Goal: Task Accomplishment & Management: Use online tool/utility

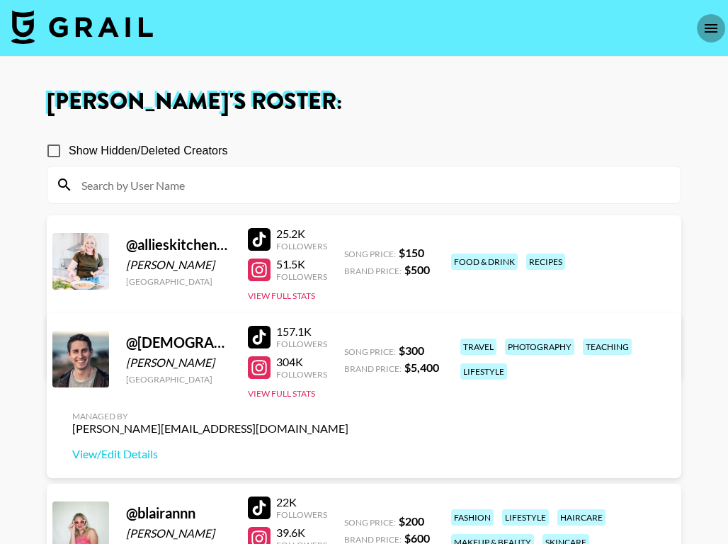
click at [709, 29] on icon "open drawer" at bounding box center [711, 28] width 17 height 17
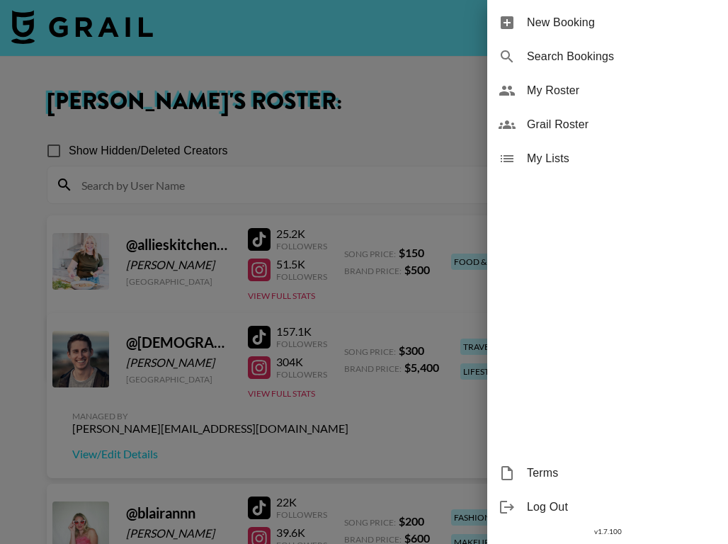
click at [577, 125] on span "Grail Roster" at bounding box center [622, 124] width 190 height 17
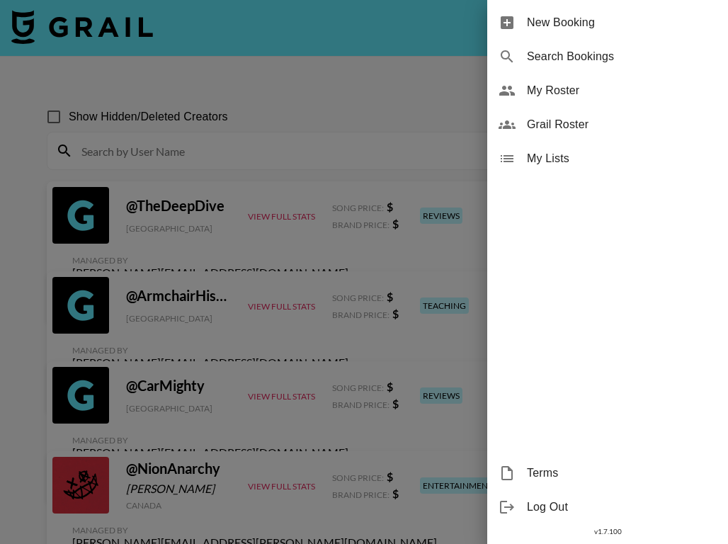
click at [80, 20] on div at bounding box center [364, 272] width 728 height 544
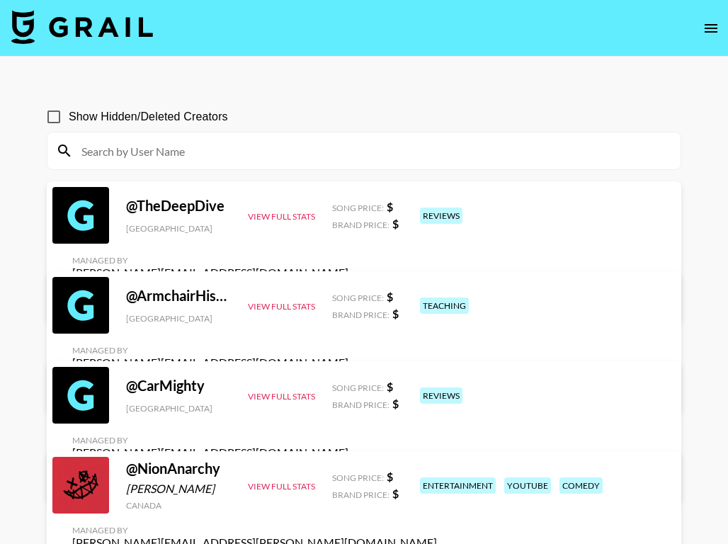
click at [101, 33] on img at bounding box center [82, 27] width 142 height 34
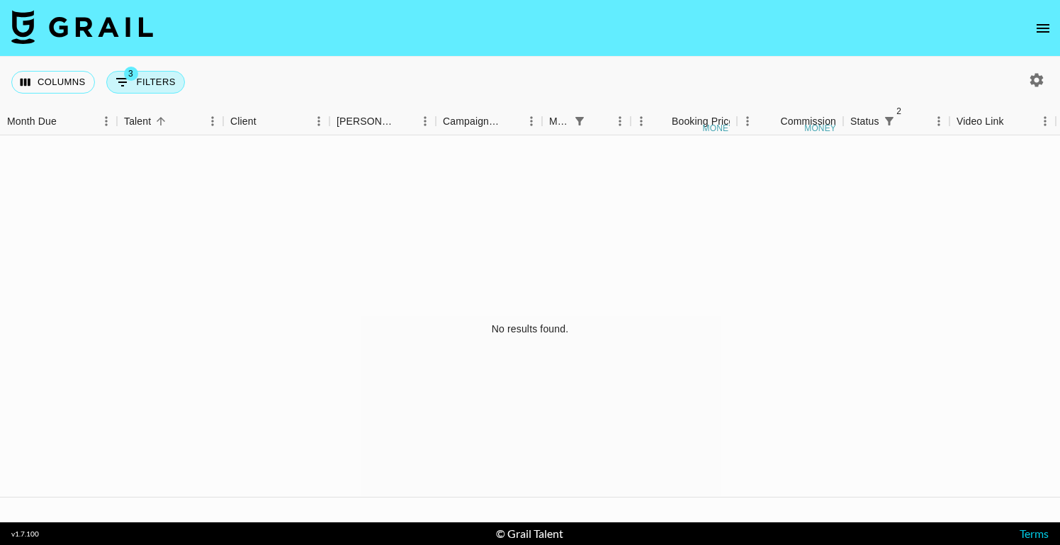
click at [169, 79] on button "3 Filters" at bounding box center [145, 82] width 79 height 23
select select "monthDue2"
select select "[DATE]"
select select "status"
select select "not"
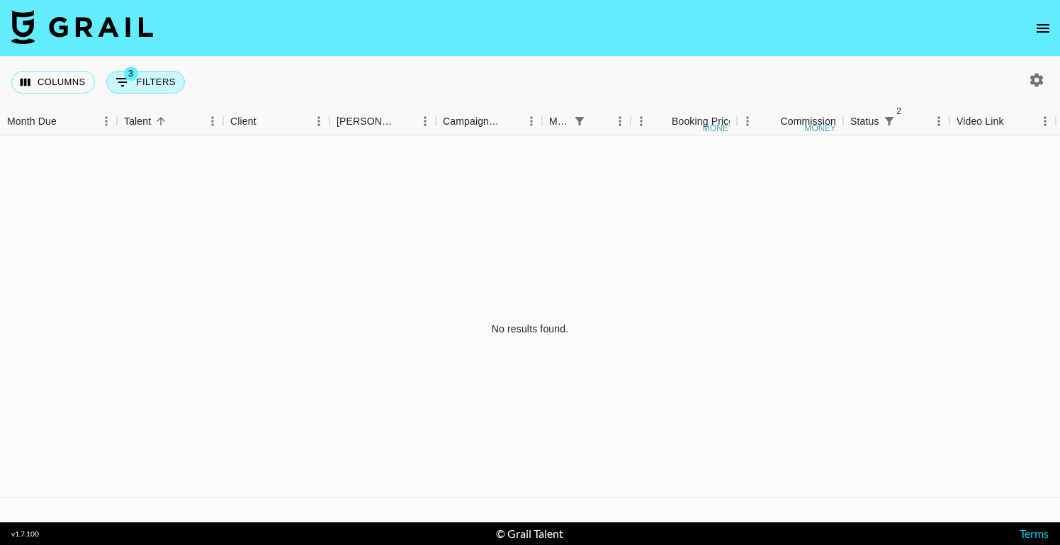
select select "declined"
select select "status"
select select "not"
select select "cancelled"
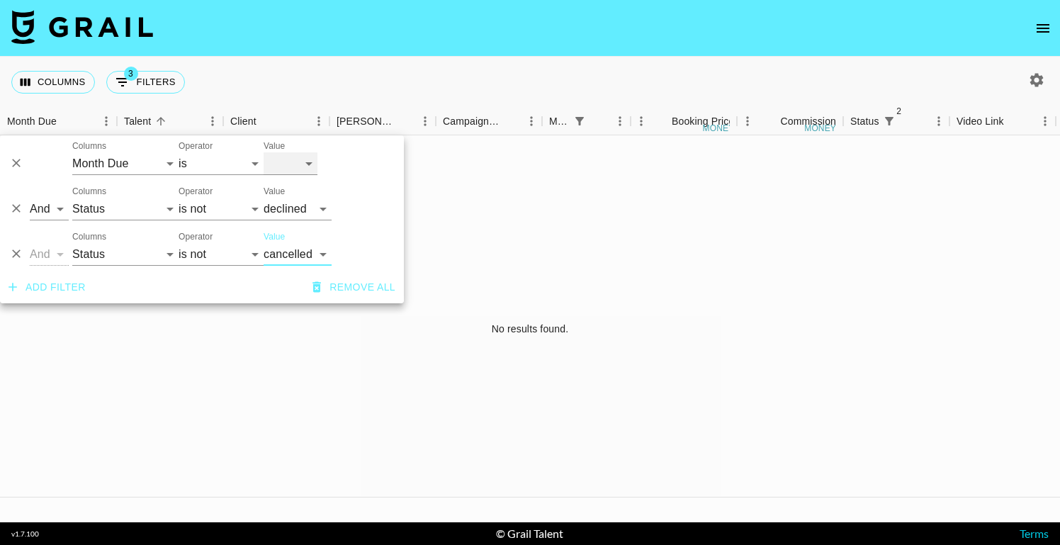
click at [302, 161] on select "[DATE] [DATE] '[DATE] May '[DATE] Mar '[DATE] Jan '[DATE] Nov '[DATE] Sep '[DAT…" at bounding box center [290, 163] width 54 height 23
select select "[DATE]"
click at [727, 80] on icon "button" at bounding box center [1036, 80] width 17 height 17
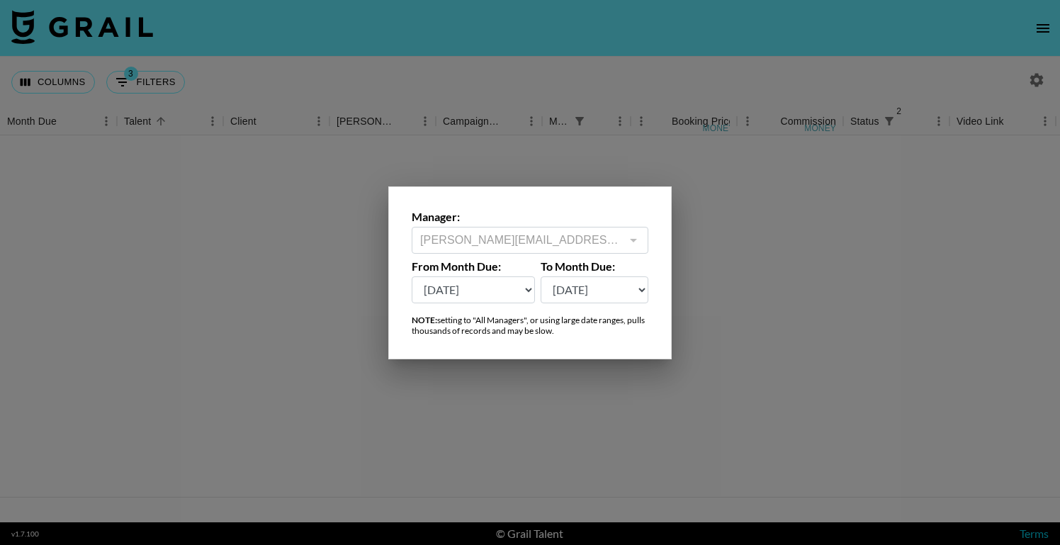
click at [512, 291] on select "[DATE] [DATE] '[DATE] May '[DATE] Mar '[DATE] Jan '[DATE] Nov '[DATE] Sep '[DAT…" at bounding box center [472, 289] width 123 height 27
select select "[DATE]"
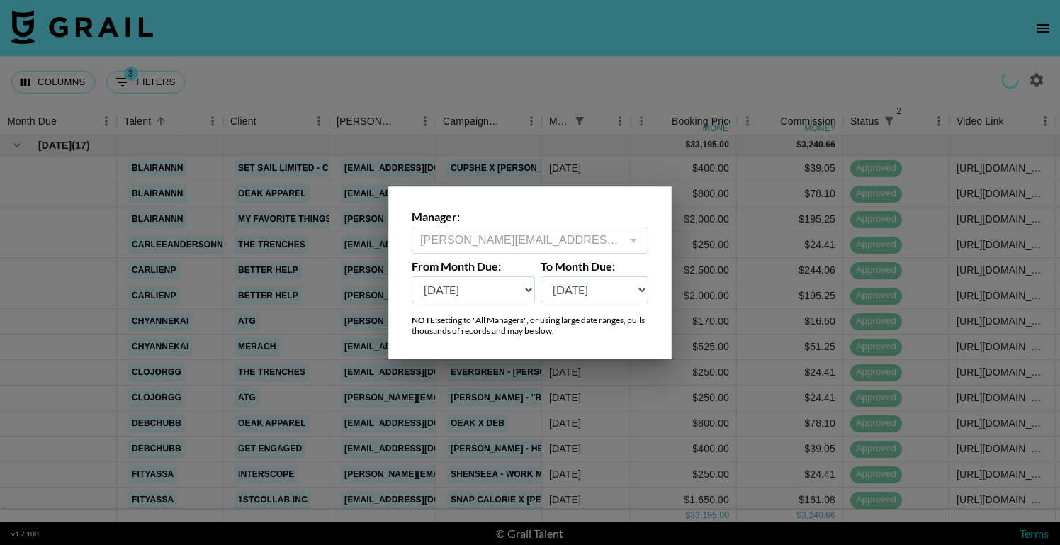
click at [681, 66] on div at bounding box center [530, 272] width 1060 height 545
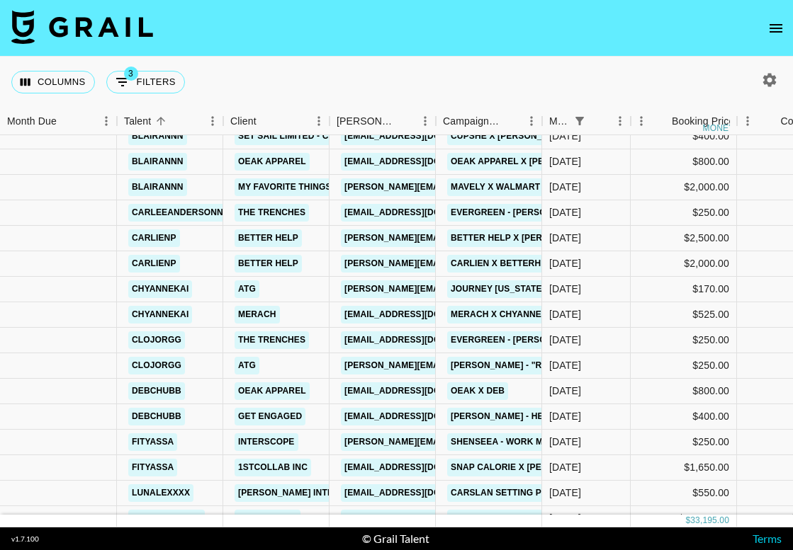
scroll to position [74, 0]
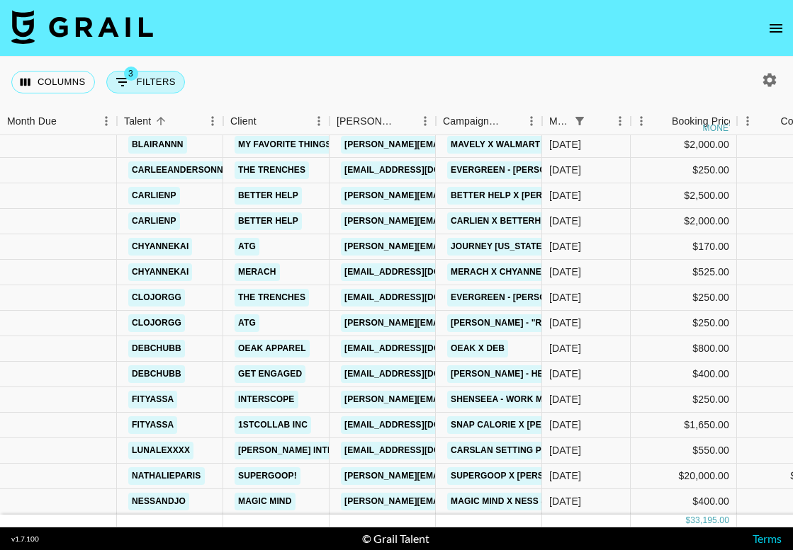
click at [147, 76] on button "3 Filters" at bounding box center [145, 82] width 79 height 23
select select "monthDue2"
select select "[DATE]"
select select "status"
select select "not"
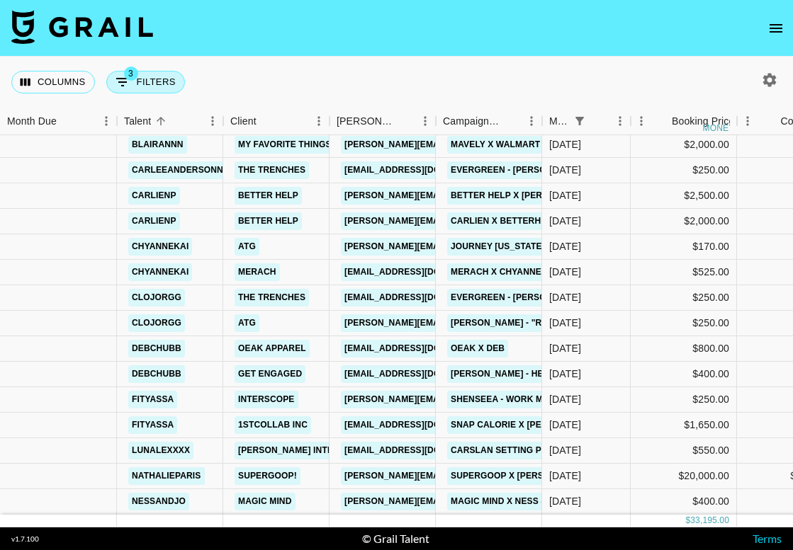
select select "declined"
select select "status"
select select "not"
select select "cancelled"
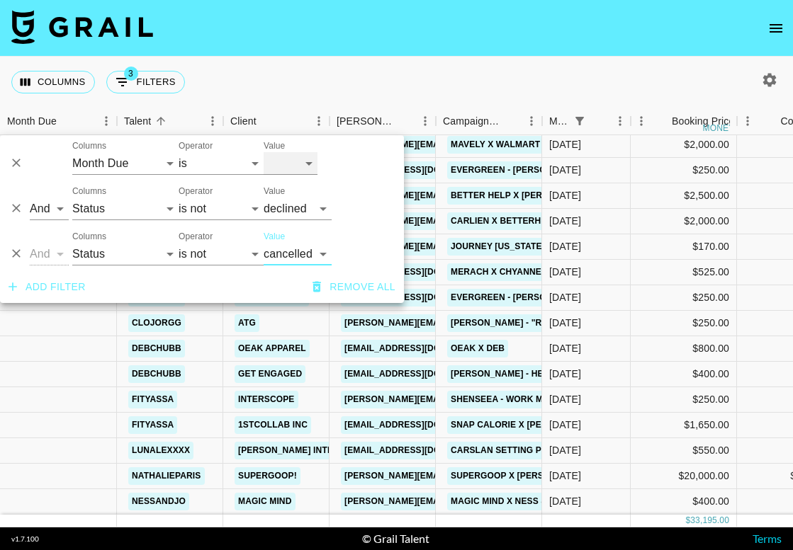
click at [310, 165] on select "[DATE] [DATE] '[DATE] May '[DATE] Mar '[DATE] Jan '[DATE] Nov '[DATE] Sep '[DAT…" at bounding box center [290, 163] width 54 height 23
select select "[DATE]"
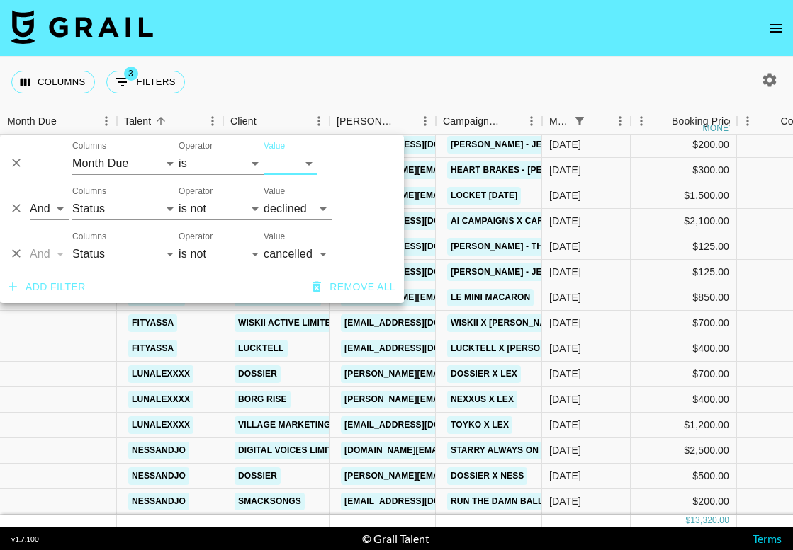
click at [595, 64] on div "Columns 3 Filters + Booking" at bounding box center [396, 82] width 793 height 51
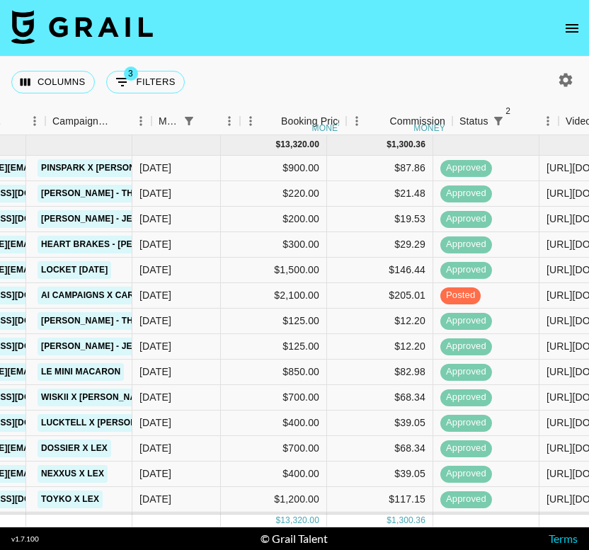
scroll to position [0, 415]
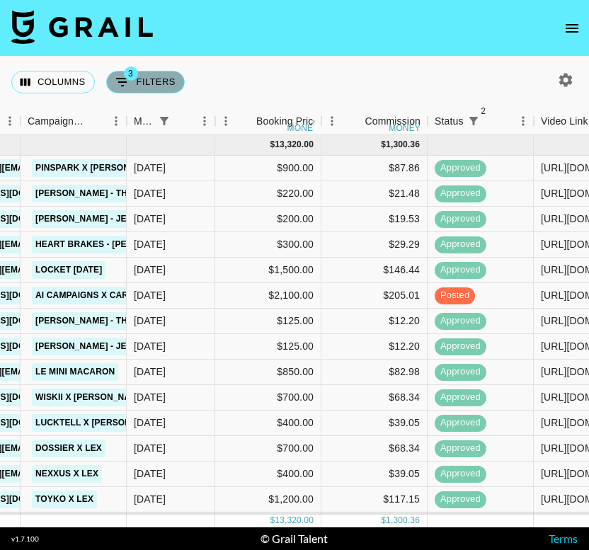
click at [140, 83] on button "3 Filters" at bounding box center [145, 82] width 79 height 23
select select "monthDue2"
select select "[DATE]"
select select "status"
select select "not"
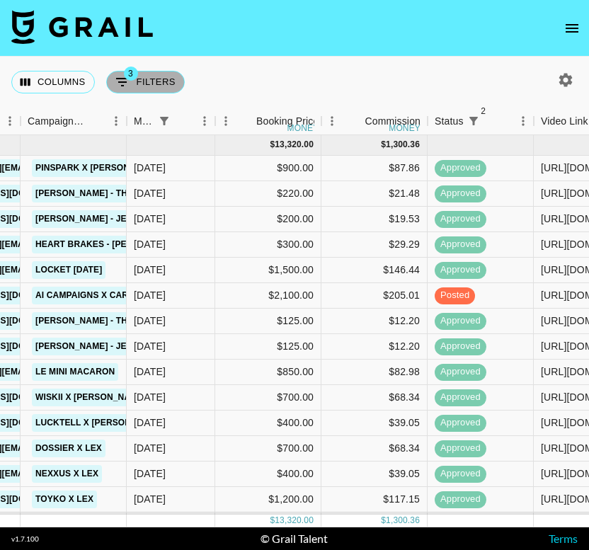
select select "declined"
select select "status"
select select "not"
select select "cancelled"
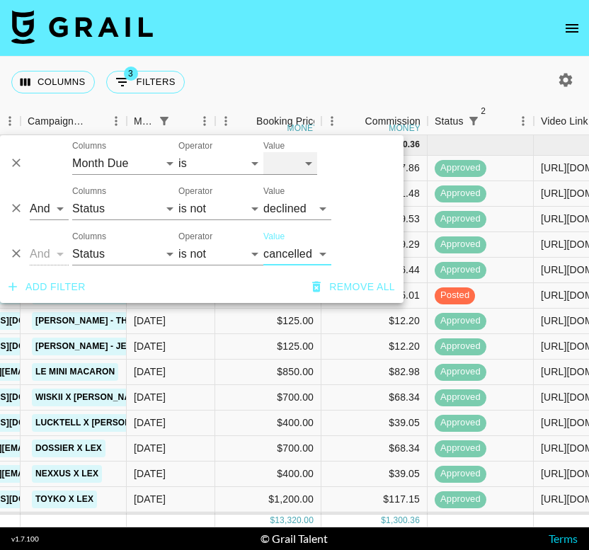
click at [295, 166] on select "[DATE] [DATE] '[DATE] May '[DATE] Mar '[DATE] Jan '[DATE] Nov '[DATE] Sep '[DAT…" at bounding box center [290, 163] width 54 height 23
select select "[DATE]"
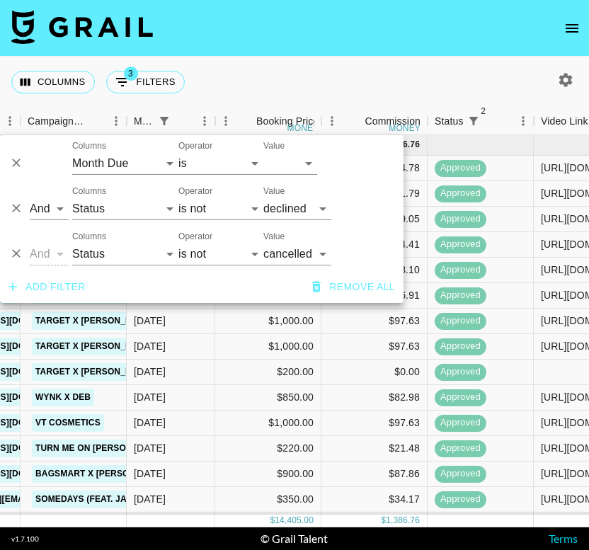
drag, startPoint x: 335, startPoint y: 198, endPoint x: 370, endPoint y: 59, distance: 143.3
click at [370, 59] on div "Columns 3 Filters + Booking" at bounding box center [294, 82] width 589 height 51
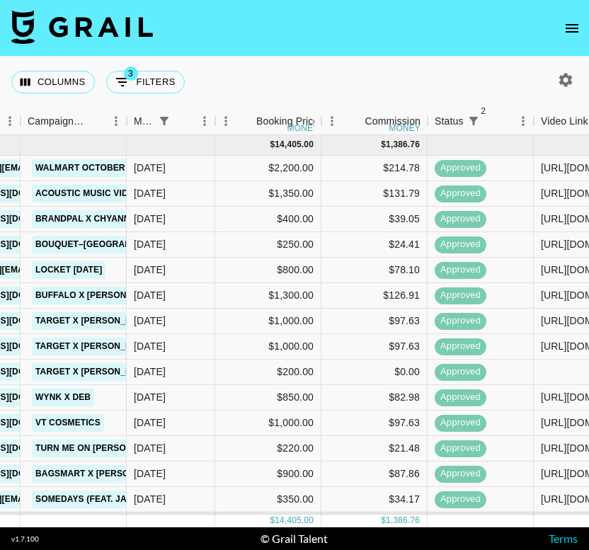
scroll to position [74, 415]
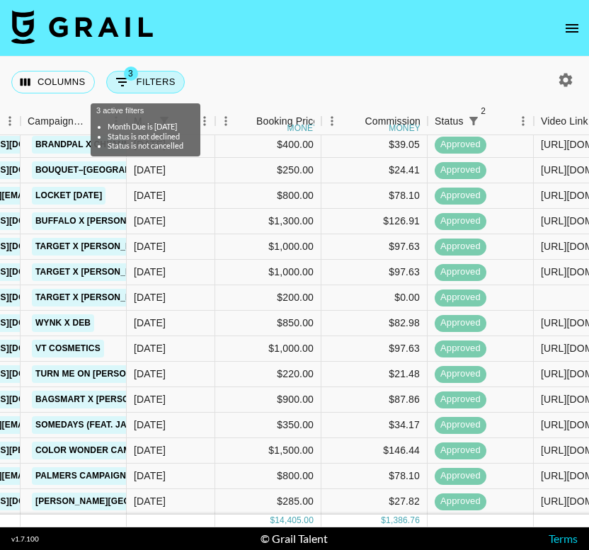
click at [144, 80] on button "3 Filters" at bounding box center [145, 82] width 79 height 23
select select "monthDue2"
select select "[DATE]"
select select "status"
select select "not"
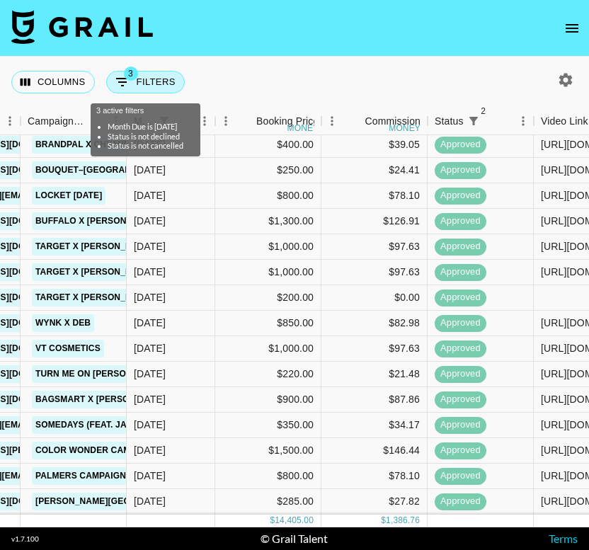
select select "declined"
select select "status"
select select "not"
select select "cancelled"
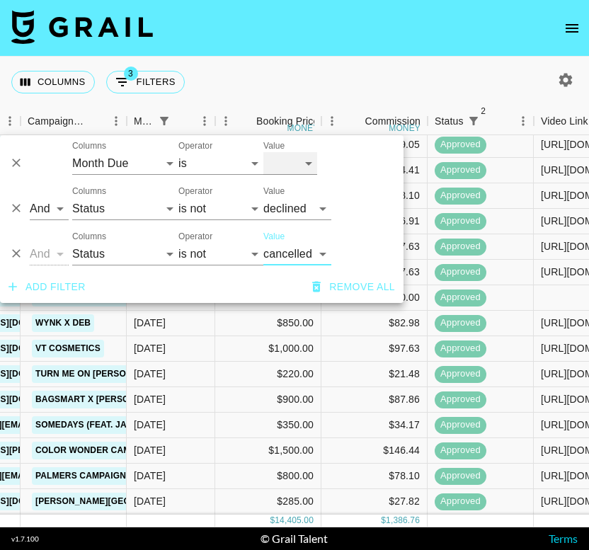
click at [290, 164] on select "[DATE] [DATE] '[DATE] May '[DATE] Mar '[DATE] Jan '[DATE] Nov '[DATE] Sep '[DAT…" at bounding box center [290, 163] width 54 height 23
select select "[DATE]"
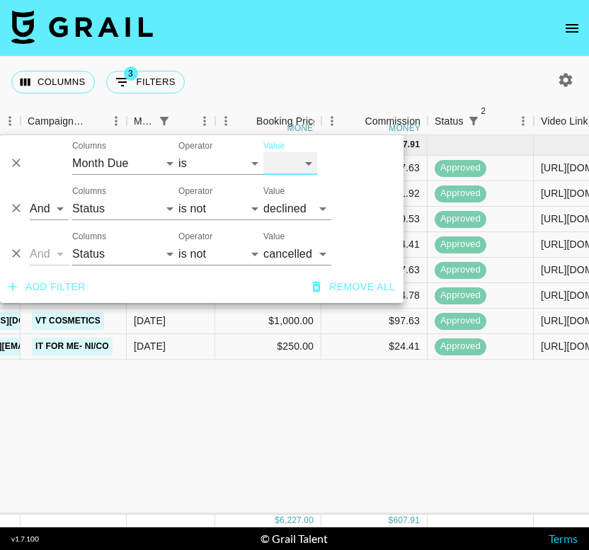
scroll to position [0, 415]
click at [418, 52] on nav at bounding box center [294, 28] width 589 height 57
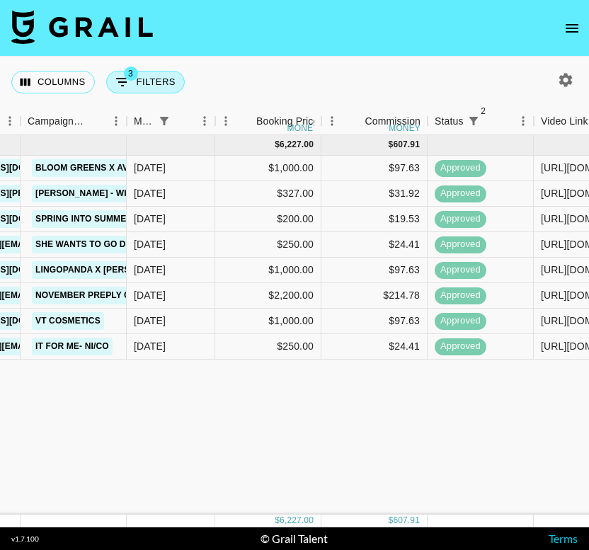
click at [138, 89] on button "3 Filters" at bounding box center [145, 82] width 79 height 23
select select "monthDue2"
select select "[DATE]"
select select "status"
select select "not"
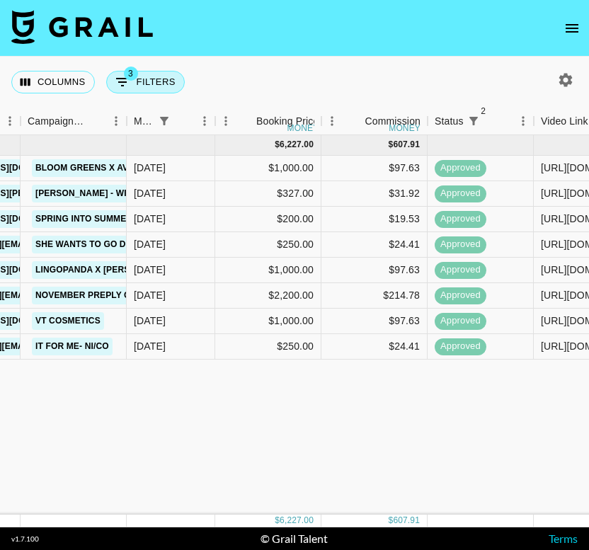
select select "declined"
select select "status"
select select "not"
select select "cancelled"
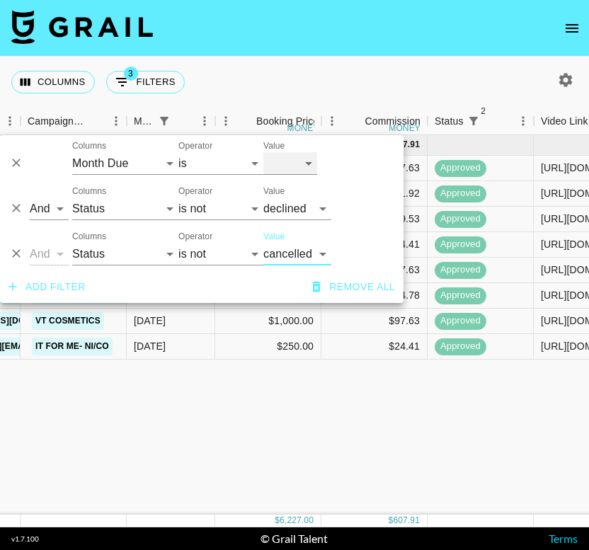
click at [305, 162] on select "[DATE] [DATE] '[DATE] May '[DATE] Mar '[DATE] Jan '[DATE] Nov '[DATE] Sep '[DAT…" at bounding box center [290, 163] width 54 height 23
select select "[DATE]"
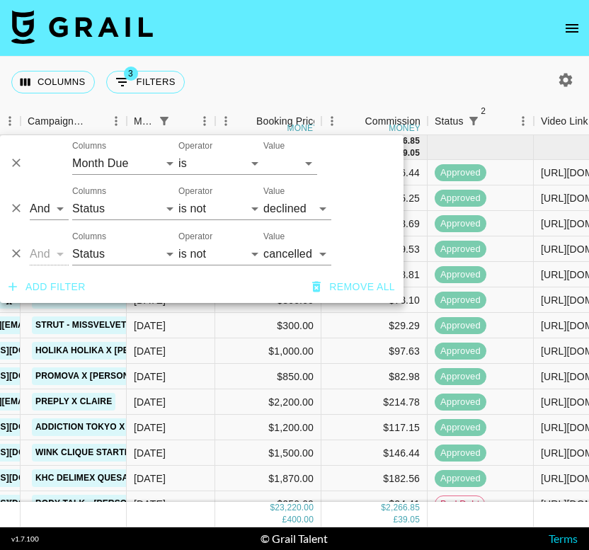
click at [445, 63] on div "Columns 3 Filters + Booking" at bounding box center [294, 82] width 589 height 51
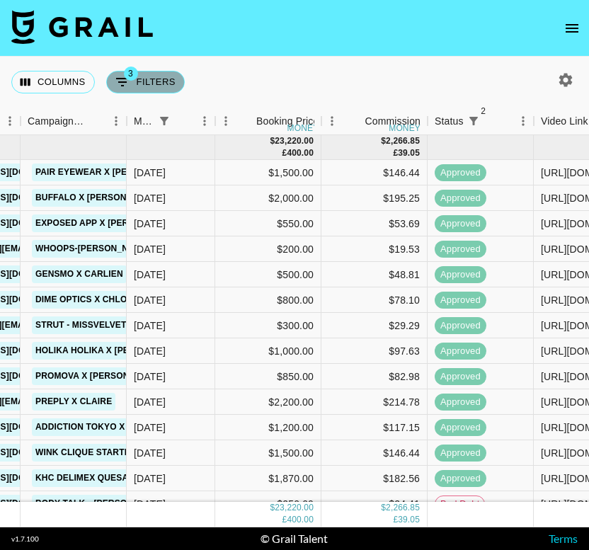
click at [152, 81] on button "3 Filters" at bounding box center [145, 82] width 79 height 23
select select "monthDue2"
select select "[DATE]"
select select "status"
select select "not"
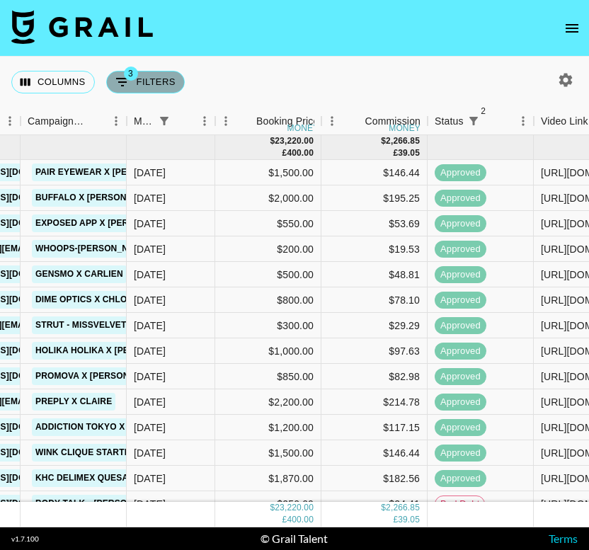
select select "declined"
select select "status"
select select "not"
select select "cancelled"
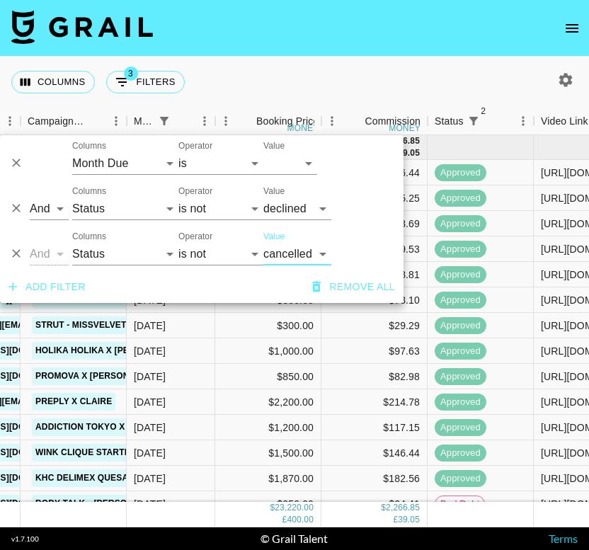
click at [320, 161] on div "Value [DATE] [DATE] '[DATE] May '[DATE] Mar '[DATE] Jan '[DATE] Nov '[DATE] Sep…" at bounding box center [330, 158] width 135 height 34
click at [292, 164] on select "[DATE] [DATE] '[DATE] May '[DATE] Mar '[DATE] Jan '[DATE] Nov '[DATE] Sep '[DAT…" at bounding box center [290, 163] width 54 height 23
select select "[DATE]"
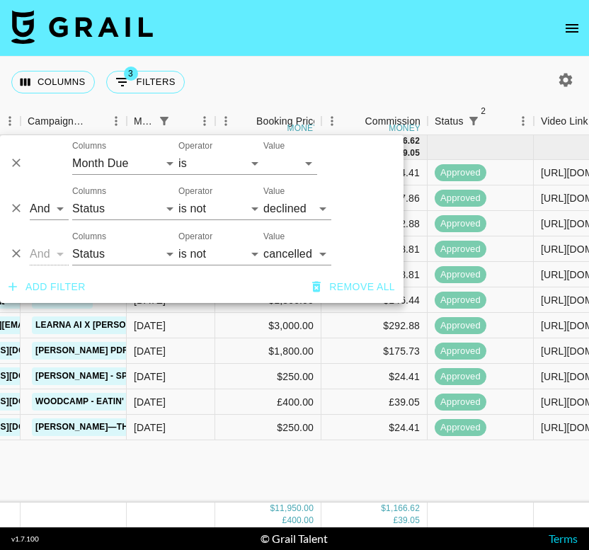
click at [394, 72] on div "Columns 3 Filters + Booking" at bounding box center [294, 82] width 589 height 51
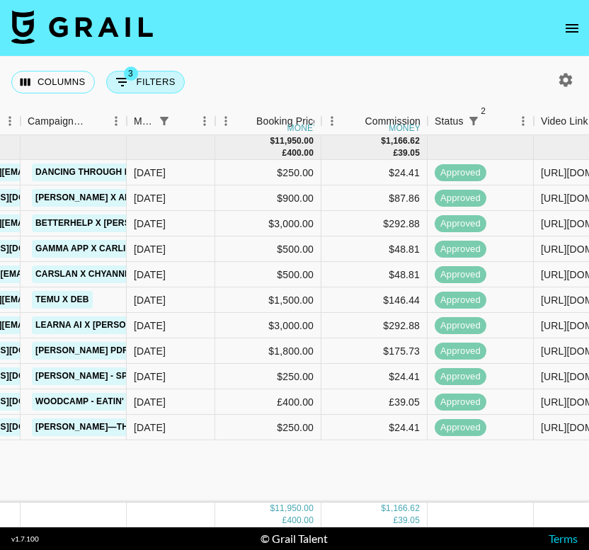
click at [145, 77] on button "3 Filters" at bounding box center [145, 82] width 79 height 23
select select "monthDue2"
select select "[DATE]"
select select "status"
select select "not"
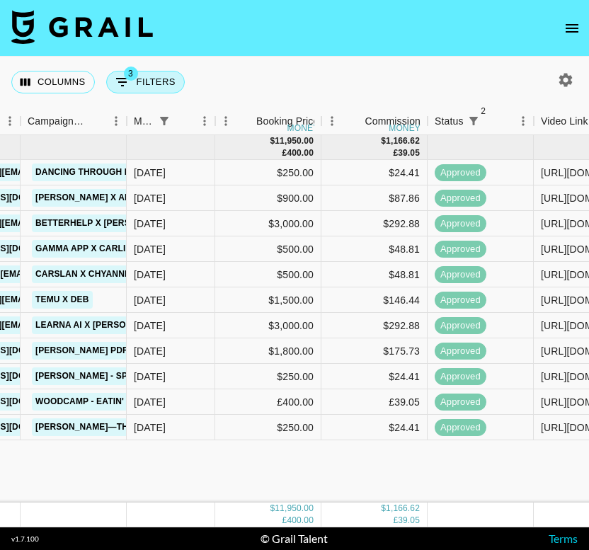
select select "declined"
select select "status"
select select "not"
select select "cancelled"
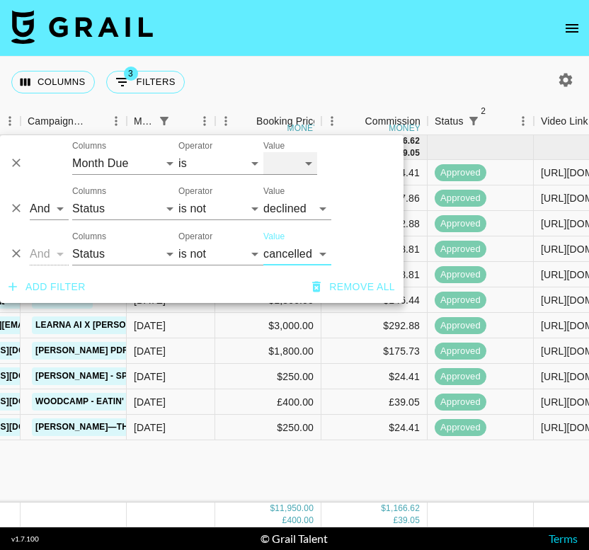
click at [293, 160] on select "[DATE] [DATE] '[DATE] May '[DATE] Mar '[DATE] Jan '[DATE] Nov '[DATE] Sep '[DAT…" at bounding box center [290, 163] width 54 height 23
select select "[DATE]"
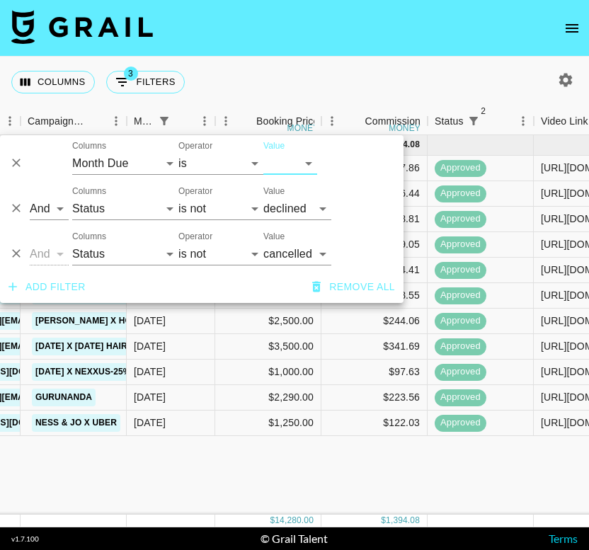
click at [486, 44] on nav at bounding box center [294, 28] width 589 height 57
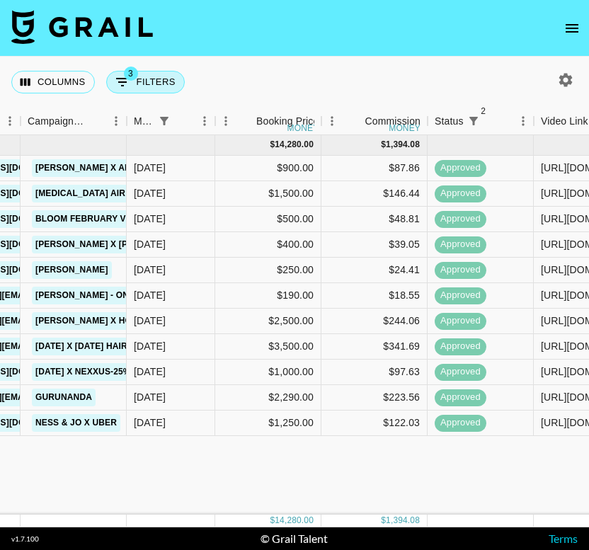
click at [152, 87] on button "3 Filters" at bounding box center [145, 82] width 79 height 23
select select "monthDue2"
select select "[DATE]"
select select "status"
select select "not"
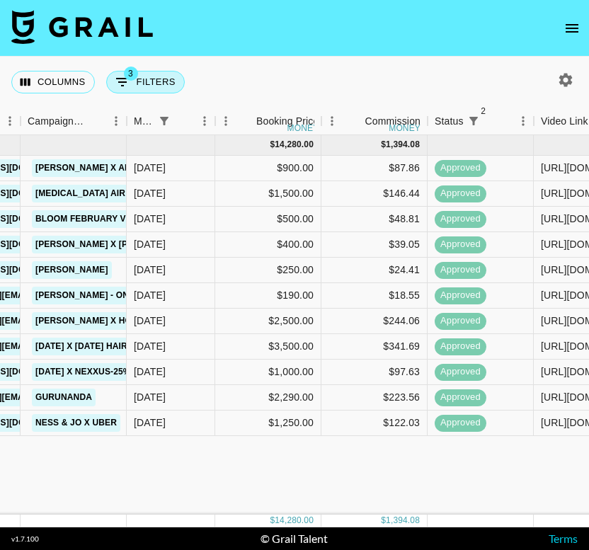
select select "declined"
select select "status"
select select "not"
select select "cancelled"
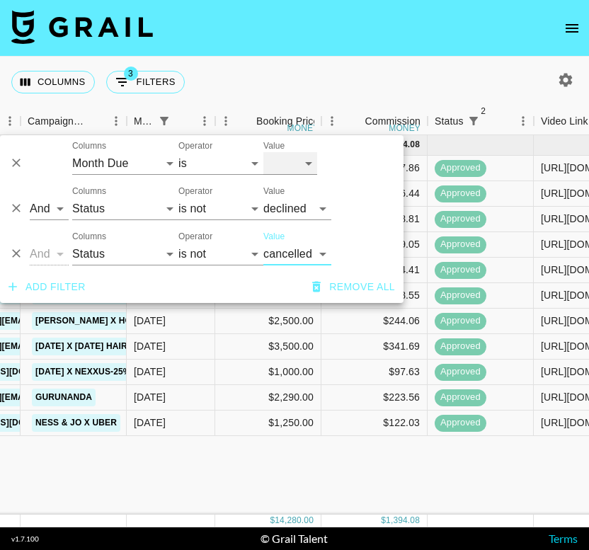
click at [279, 161] on select "[DATE] [DATE] '[DATE] May '[DATE] Mar '[DATE] Jan '[DATE] Nov '[DATE] Sep '[DAT…" at bounding box center [290, 163] width 54 height 23
select select "[DATE]"
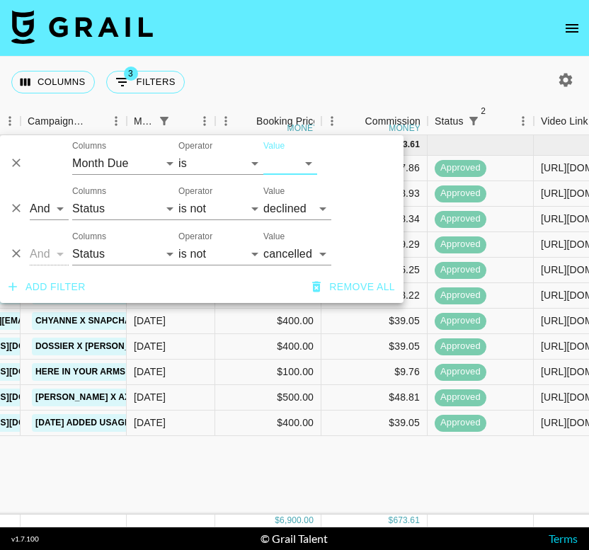
click at [397, 45] on nav at bounding box center [294, 28] width 589 height 57
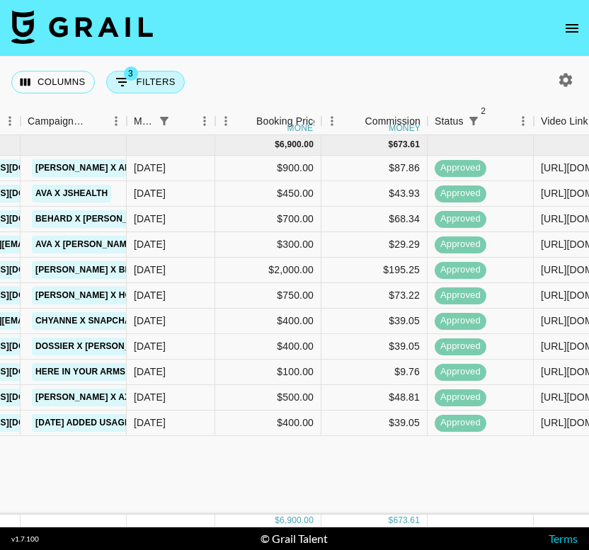
click at [147, 84] on button "3 Filters" at bounding box center [145, 82] width 79 height 23
select select "monthDue2"
select select "[DATE]"
select select "status"
select select "not"
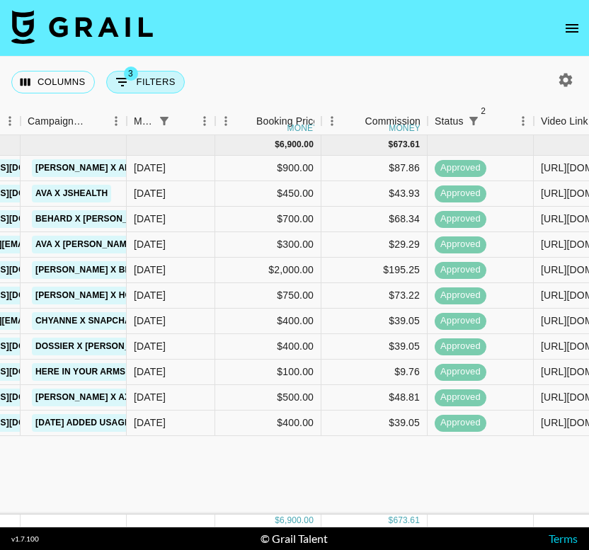
select select "declined"
select select "status"
select select "not"
select select "cancelled"
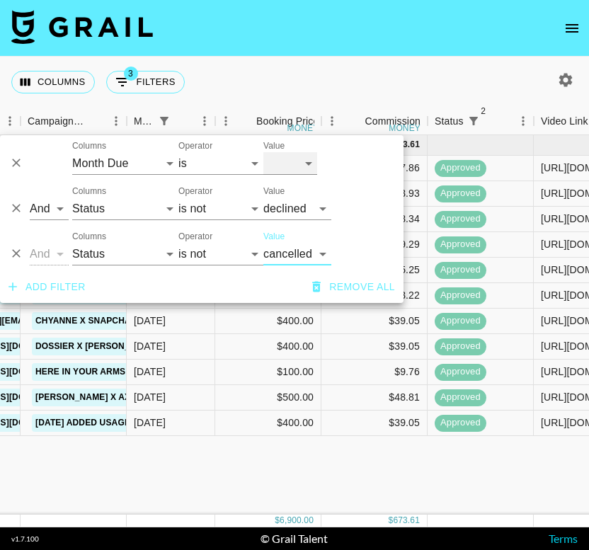
click at [298, 168] on select "[DATE] [DATE] '[DATE] May '[DATE] Mar '[DATE] Jan '[DATE] Nov '[DATE] Sep '[DAT…" at bounding box center [290, 163] width 54 height 23
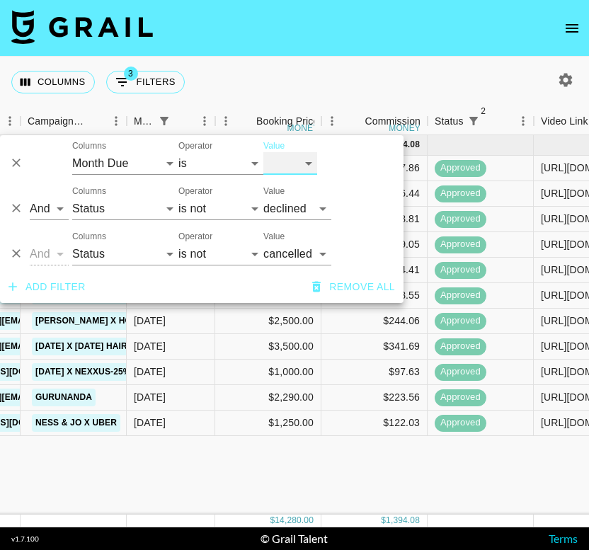
click at [310, 166] on select "[DATE] [DATE] '[DATE] May '[DATE] Mar '[DATE] Jan '[DATE] Nov '[DATE] Sep '[DAT…" at bounding box center [290, 163] width 54 height 23
select select "[DATE]"
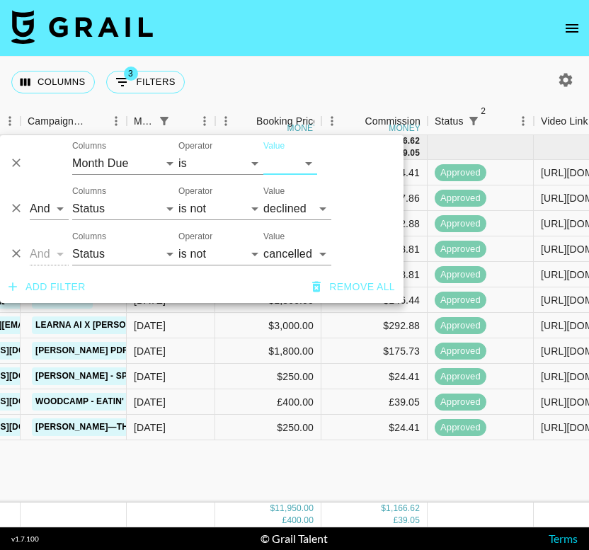
click at [344, 64] on div "Columns 3 Filters + Booking" at bounding box center [294, 82] width 589 height 51
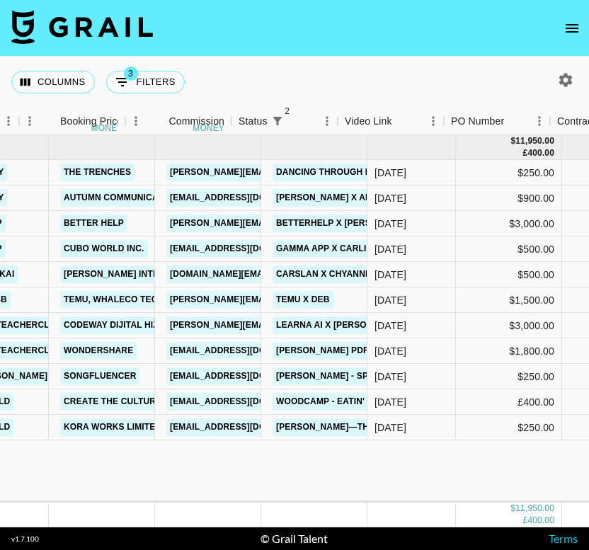
scroll to position [0, 0]
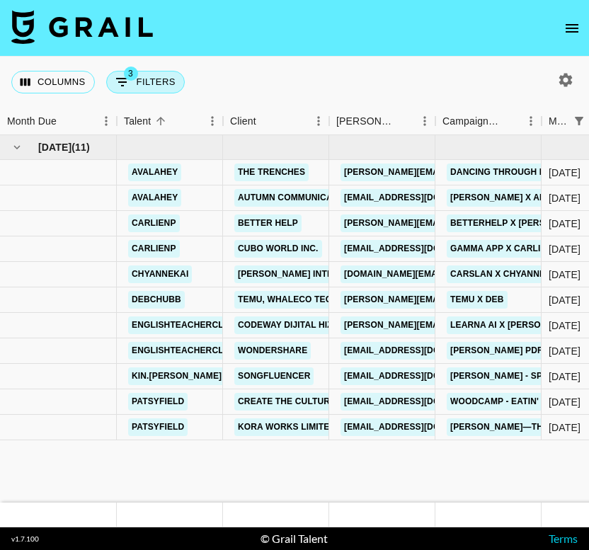
click at [144, 81] on button "3 Filters" at bounding box center [145, 82] width 79 height 23
select select "monthDue2"
select select "[DATE]"
select select "status"
select select "not"
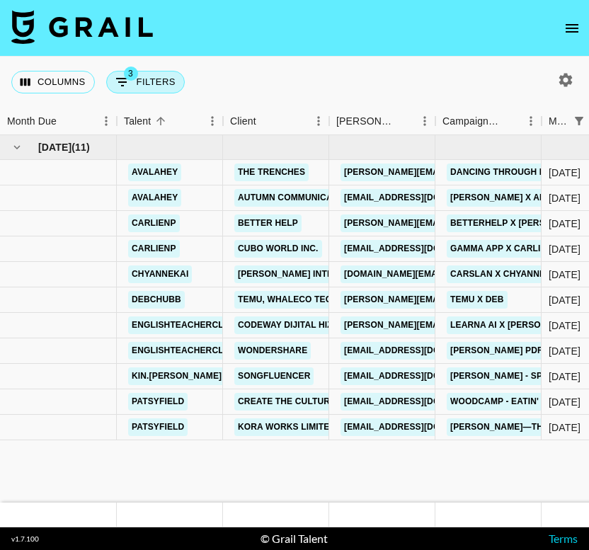
select select "declined"
select select "status"
select select "not"
select select "cancelled"
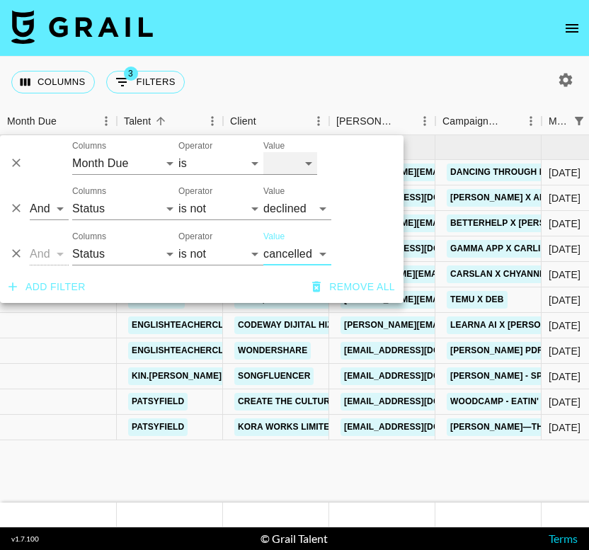
click at [277, 167] on select "[DATE] [DATE] '[DATE] May '[DATE] Mar '[DATE] Jan '[DATE] Nov '[DATE] Sep '[DAT…" at bounding box center [290, 163] width 54 height 23
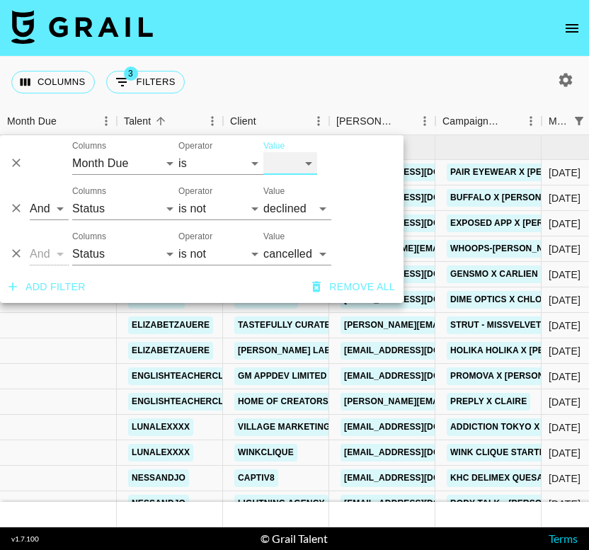
click at [279, 165] on select "[DATE] [DATE] '[DATE] May '[DATE] Mar '[DATE] Jan '[DATE] Nov '[DATE] Sep '[DAT…" at bounding box center [290, 163] width 54 height 23
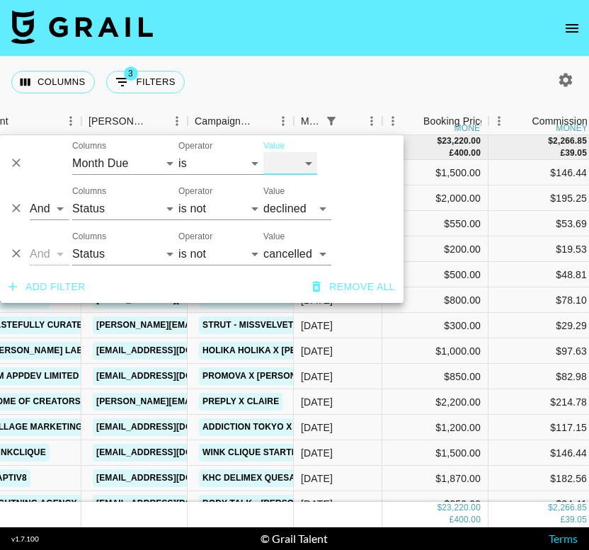
scroll to position [3, 248]
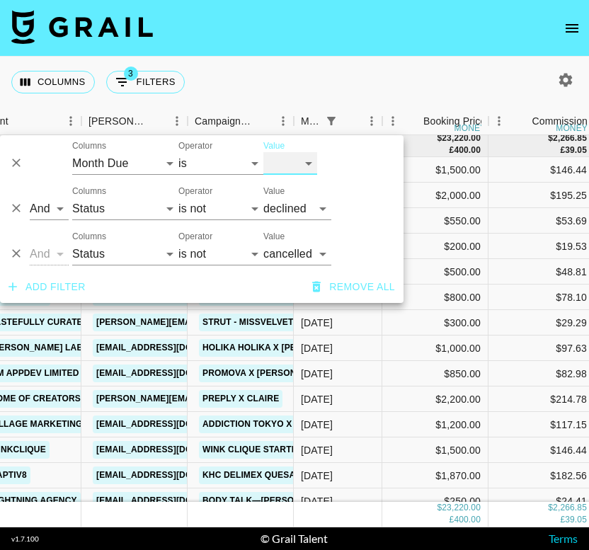
click at [298, 169] on select "[DATE] [DATE] '[DATE] May '[DATE] Mar '[DATE] Jan '[DATE] Nov '[DATE] Sep '[DAT…" at bounding box center [290, 163] width 54 height 23
select select "[DATE]"
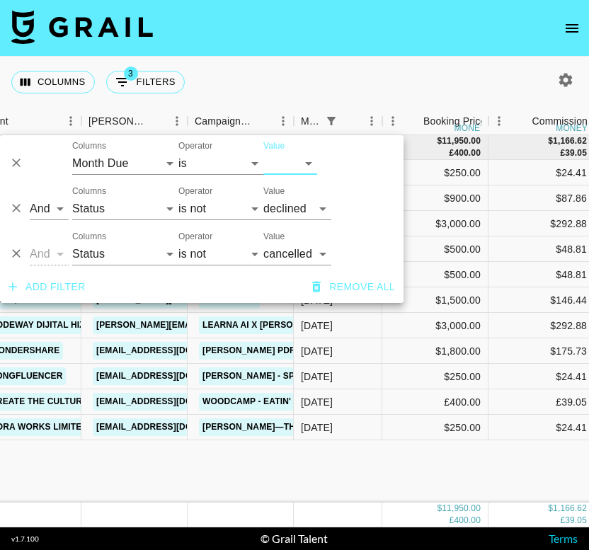
click at [296, 65] on div "Columns 3 Filters + Booking" at bounding box center [294, 82] width 589 height 51
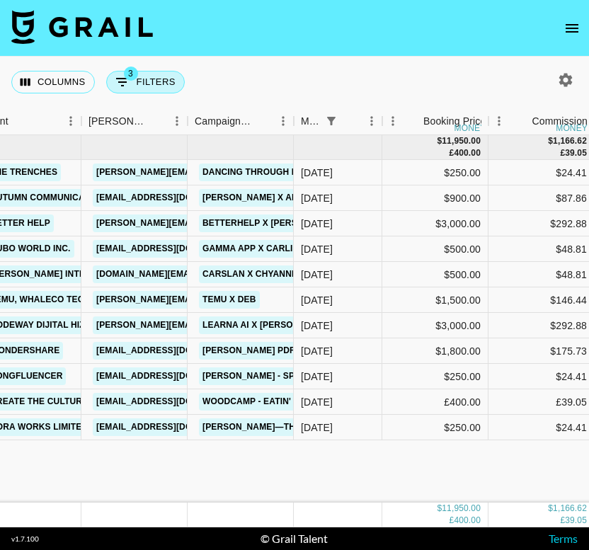
click at [158, 81] on button "3 Filters" at bounding box center [145, 82] width 79 height 23
select select "monthDue2"
select select "[DATE]"
select select "status"
select select "not"
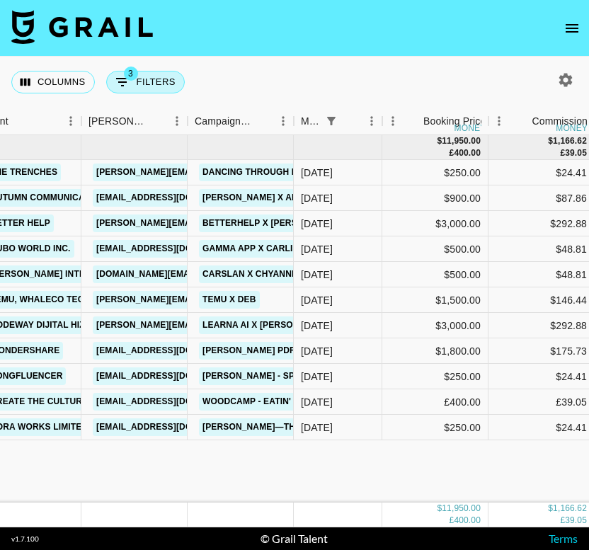
select select "declined"
select select "status"
select select "not"
select select "cancelled"
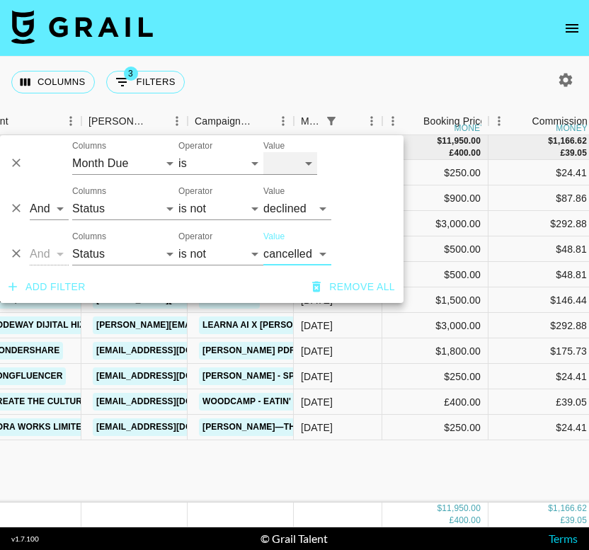
click at [302, 163] on select "[DATE] [DATE] '[DATE] May '[DATE] Mar '[DATE] Jan '[DATE] Nov '[DATE] Sep '[DAT…" at bounding box center [290, 163] width 54 height 23
select select "[DATE]"
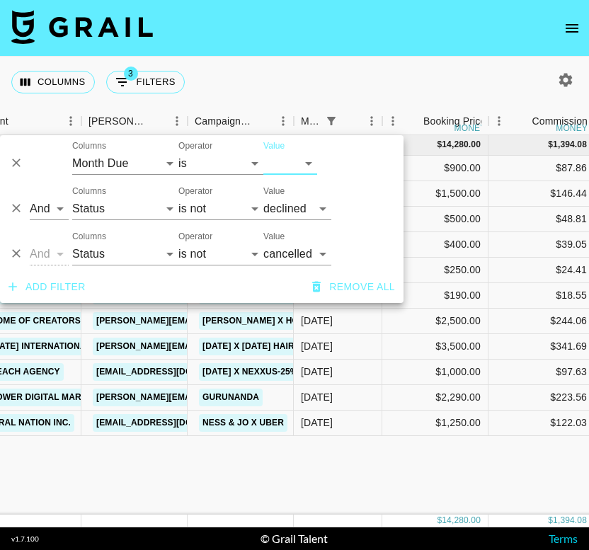
click at [412, 57] on div "Columns 3 Filters + Booking" at bounding box center [294, 82] width 589 height 51
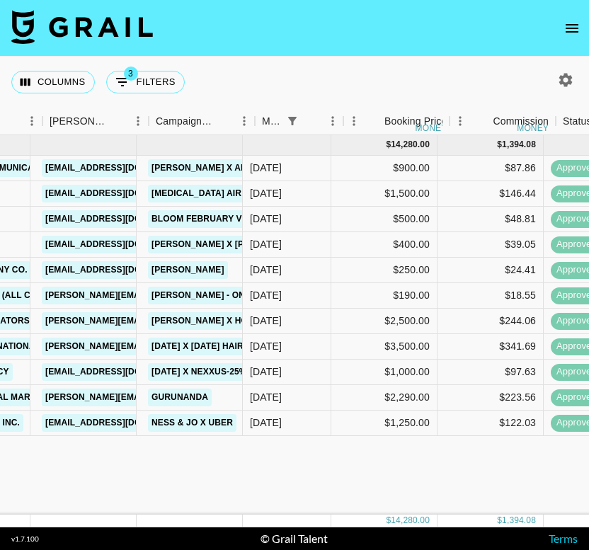
scroll to position [0, 300]
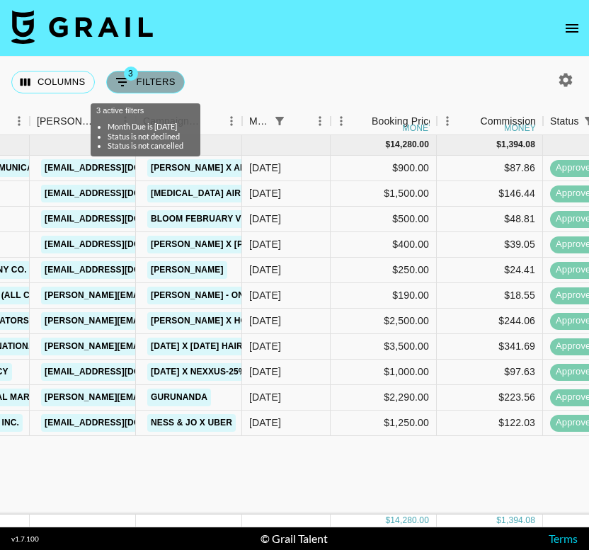
click at [139, 81] on button "3 Filters" at bounding box center [145, 82] width 79 height 23
select select "monthDue2"
select select "[DATE]"
select select "status"
select select "not"
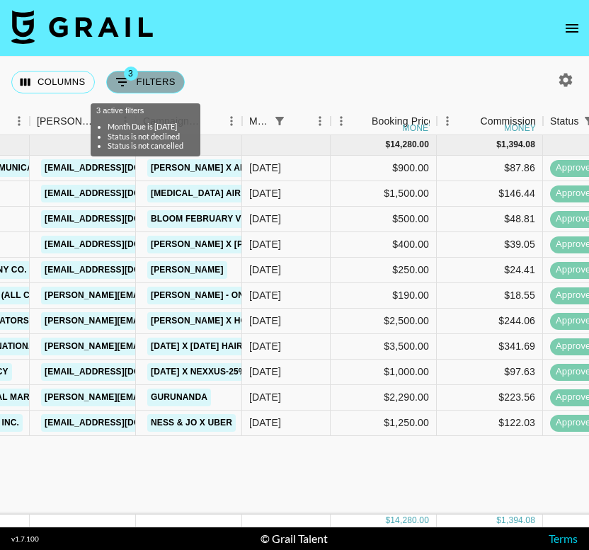
select select "declined"
select select "status"
select select "not"
select select "cancelled"
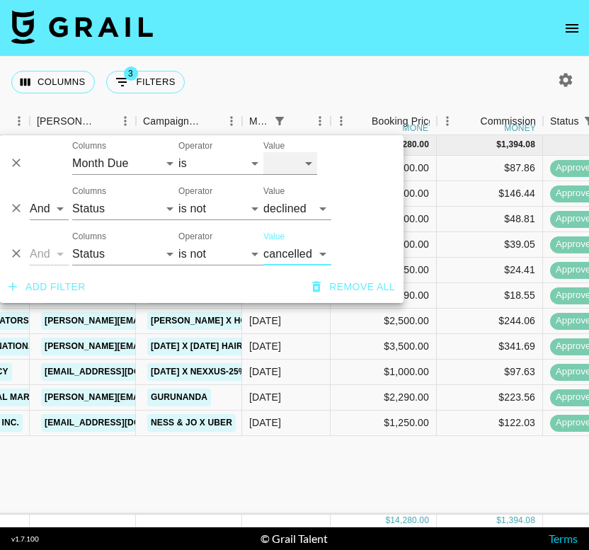
click at [302, 164] on select "[DATE] [DATE] '[DATE] May '[DATE] Mar '[DATE] Jan '[DATE] Nov '[DATE] Sep '[DAT…" at bounding box center [290, 163] width 54 height 23
select select "[DATE]"
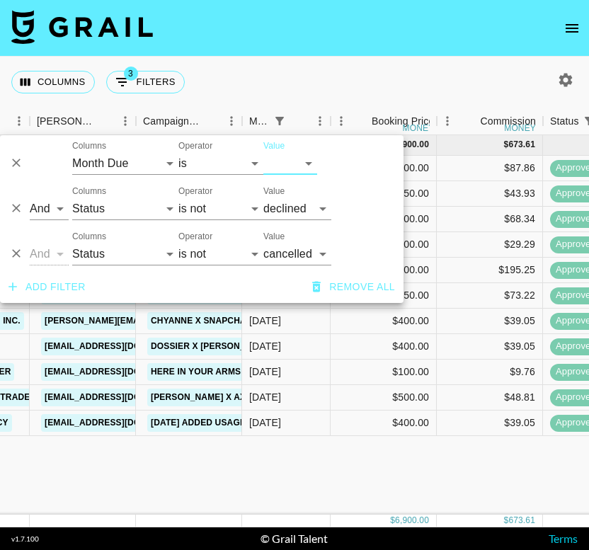
click at [394, 65] on div "Columns 3 Filters + Booking" at bounding box center [294, 82] width 589 height 51
